Goal: Use online tool/utility: Utilize a website feature to perform a specific function

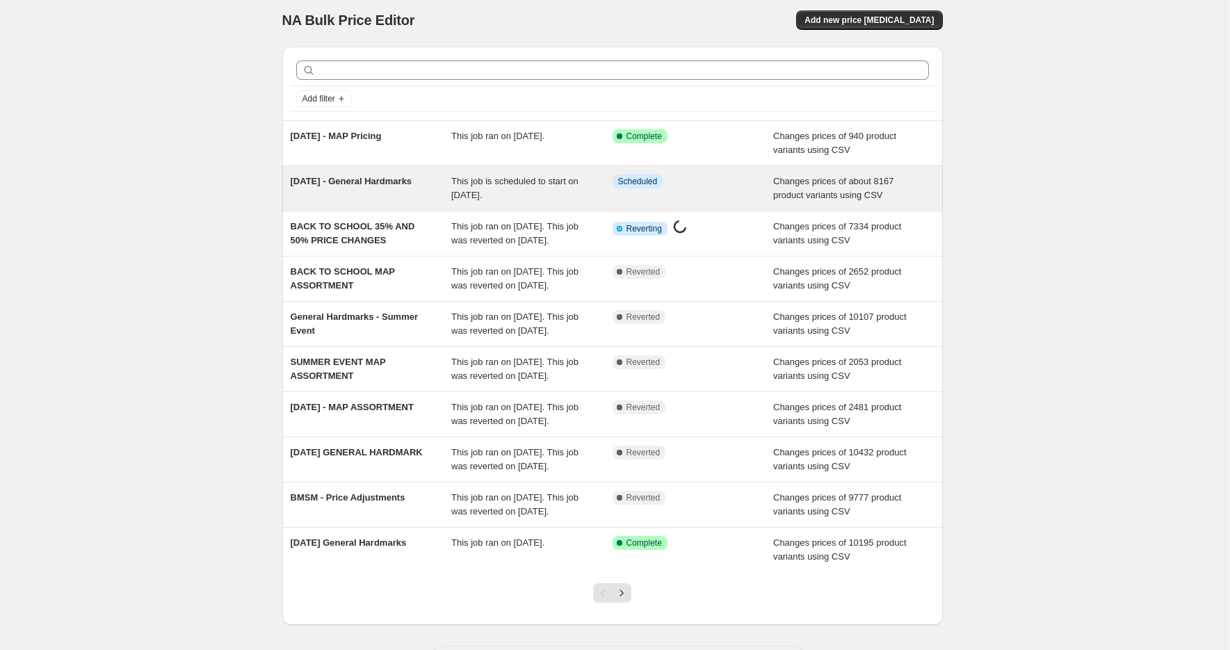
scroll to position [7, 0]
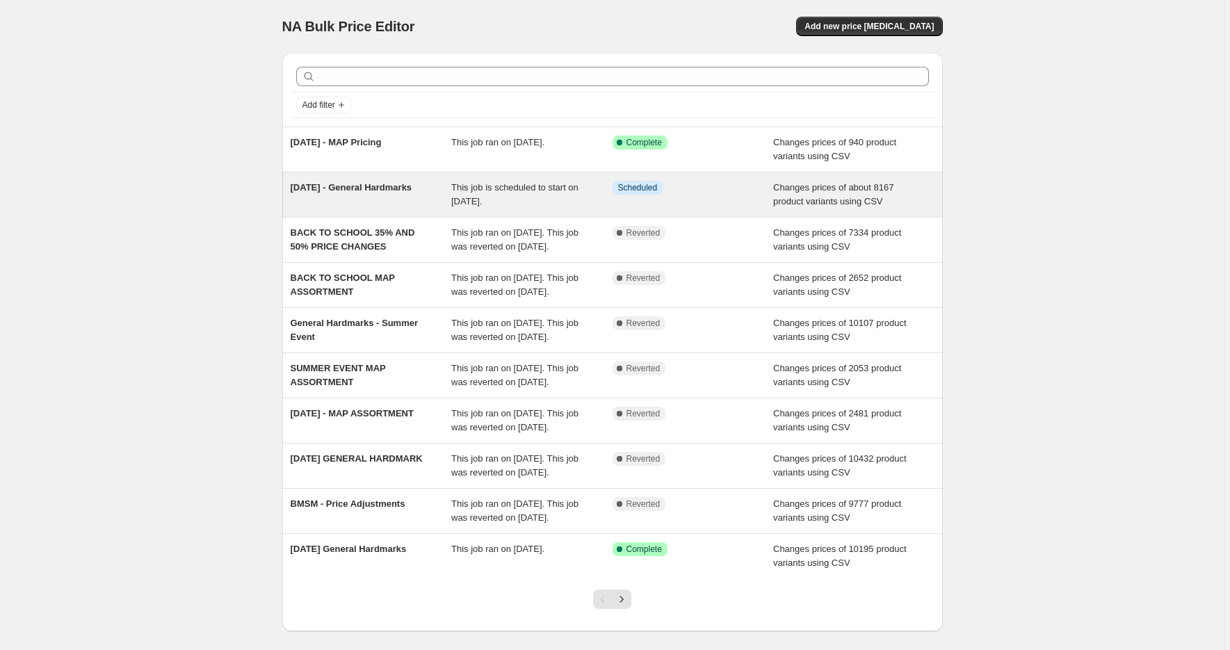
click at [511, 189] on span "This job is scheduled to start on August 25, 2025." at bounding box center [514, 194] width 127 height 24
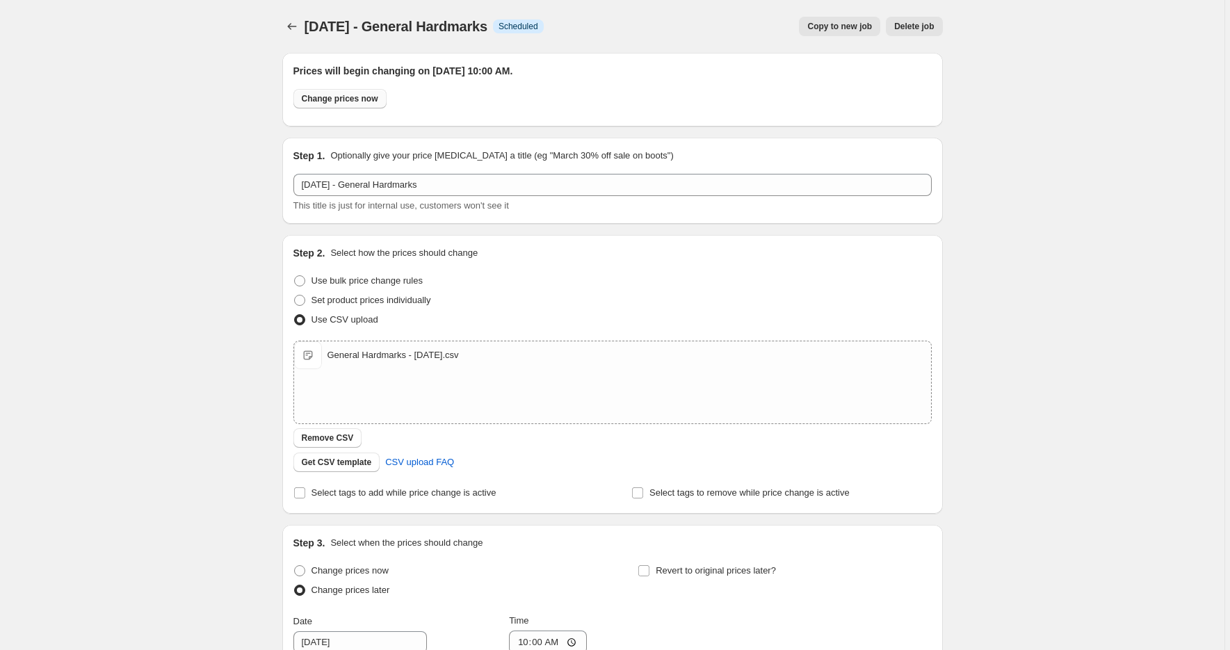
click at [345, 96] on span "Change prices now" at bounding box center [340, 98] width 76 height 11
radio input "true"
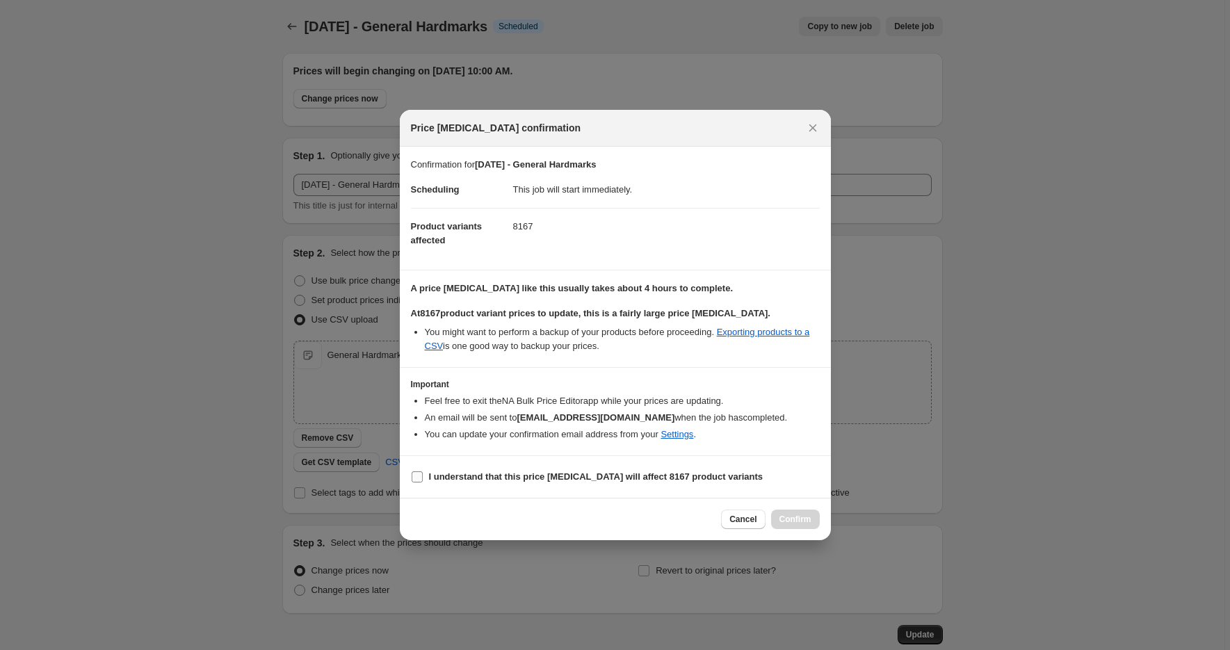
click at [595, 467] on label "I understand that this price change job will affect 8167 product variants" at bounding box center [587, 476] width 352 height 19
click at [423, 471] on input "I understand that this price change job will affect 8167 product variants" at bounding box center [417, 476] width 11 height 11
checkbox input "true"
click at [804, 516] on span "Confirm" at bounding box center [795, 519] width 32 height 11
